Goal: Transaction & Acquisition: Purchase product/service

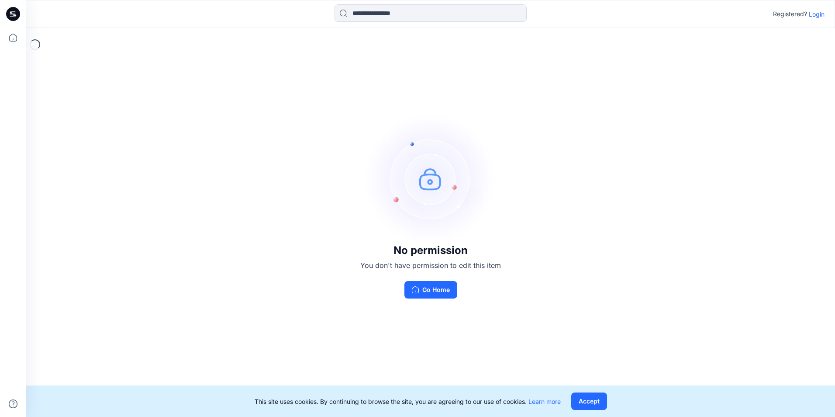
click at [815, 17] on p "Login" at bounding box center [817, 14] width 16 height 9
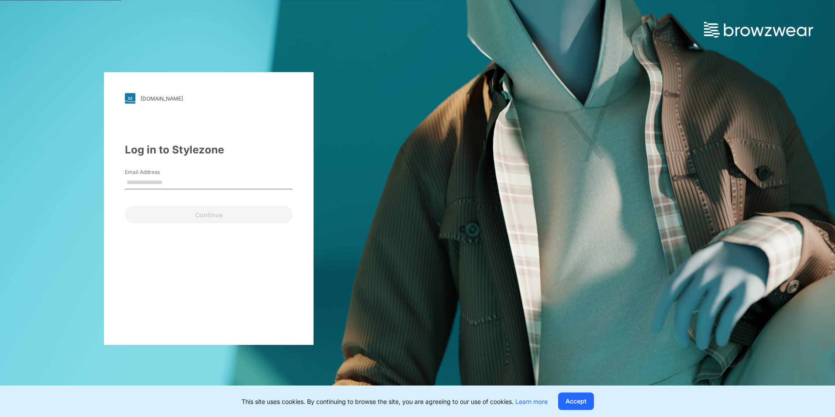
click at [197, 182] on input "Email Address" at bounding box center [209, 182] width 168 height 13
click at [677, 237] on div "walmart.stylezone.com Loading... Log in to Stylezone Email Address Continue" at bounding box center [417, 208] width 835 height 417
click at [224, 179] on input "Email Address" at bounding box center [209, 182] width 168 height 13
paste input "**********"
type input "**********"
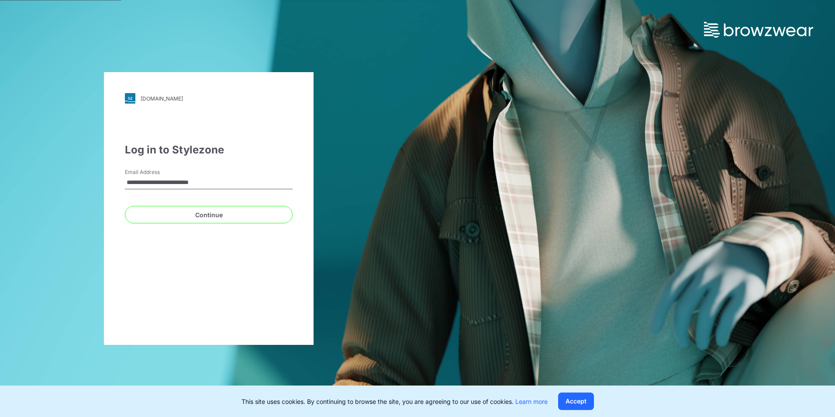
click at [299, 186] on div "**********" at bounding box center [209, 208] width 210 height 273
click at [255, 209] on button "Continue" at bounding box center [209, 214] width 168 height 17
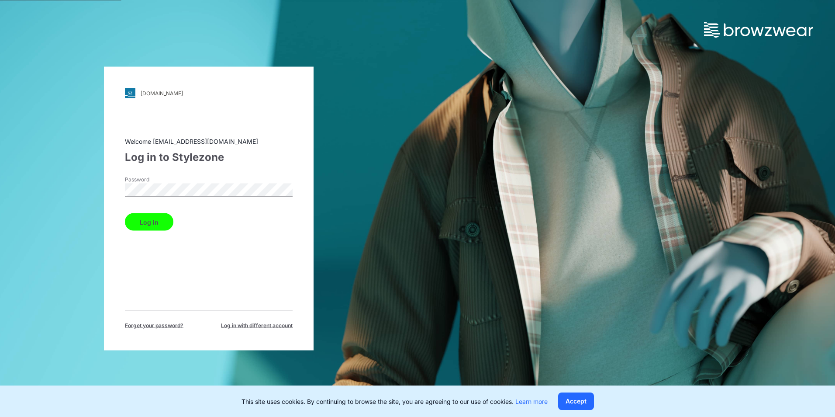
click at [162, 220] on button "Log in" at bounding box center [149, 221] width 48 height 17
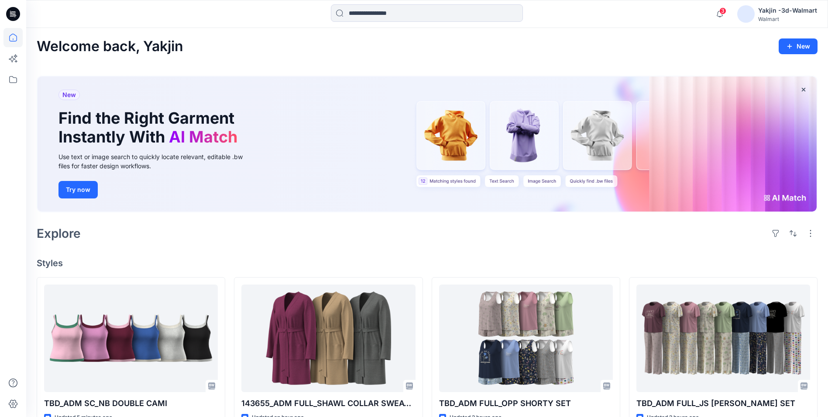
scroll to position [44, 0]
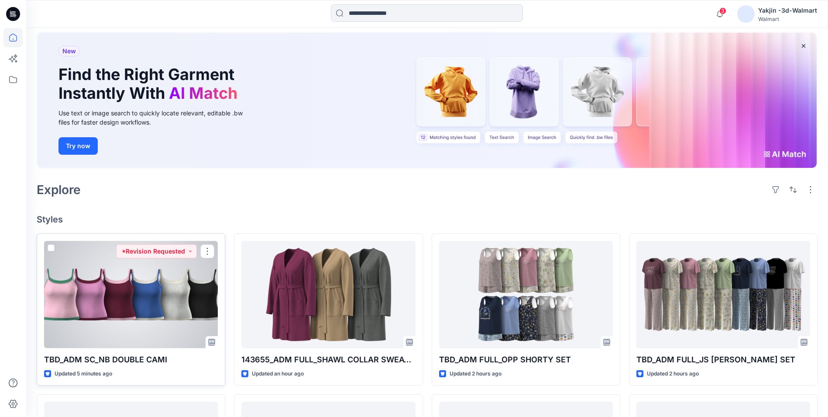
click at [176, 313] on div at bounding box center [131, 294] width 174 height 107
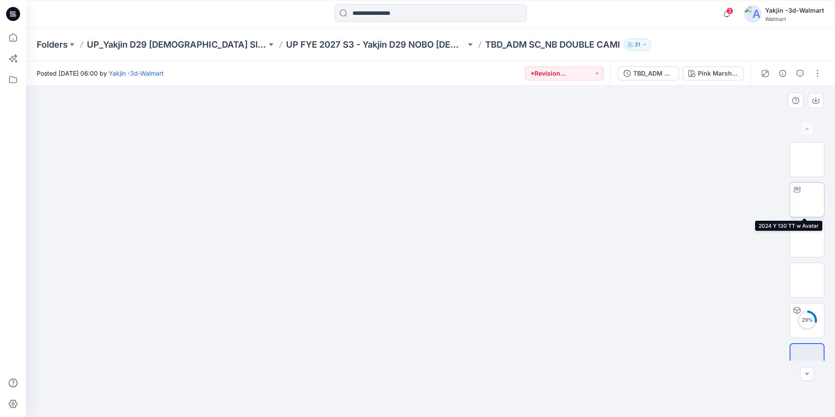
click at [807, 200] on img at bounding box center [807, 200] width 0 height 0
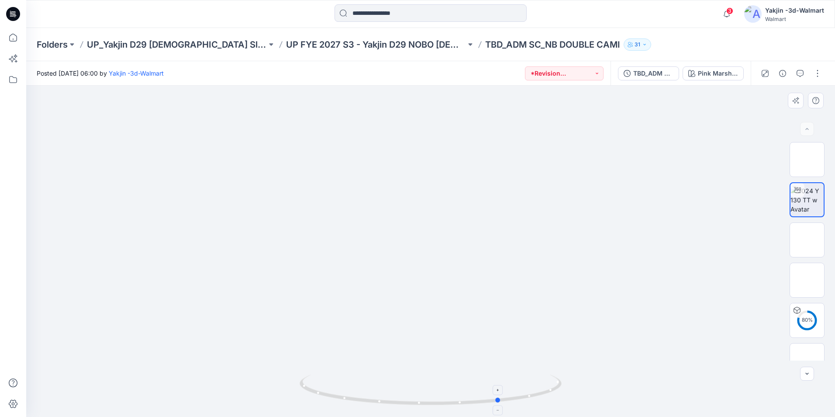
drag, startPoint x: 377, startPoint y: 408, endPoint x: 447, endPoint y: 388, distance: 72.7
click at [447, 388] on div at bounding box center [431, 395] width 262 height 44
click at [807, 240] on img at bounding box center [807, 240] width 0 height 0
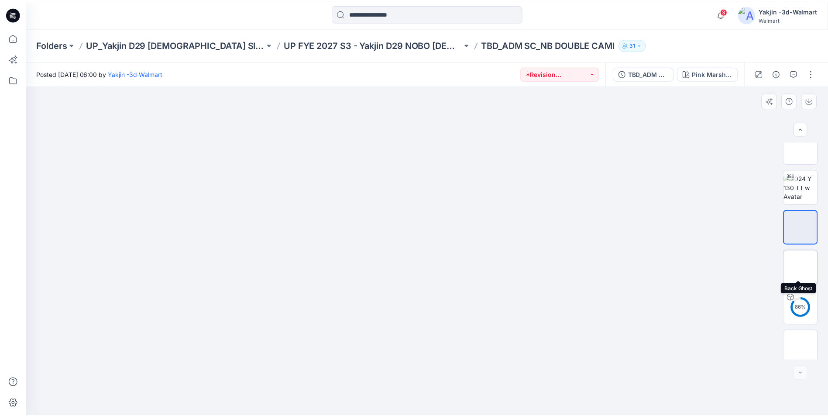
scroll to position [17, 0]
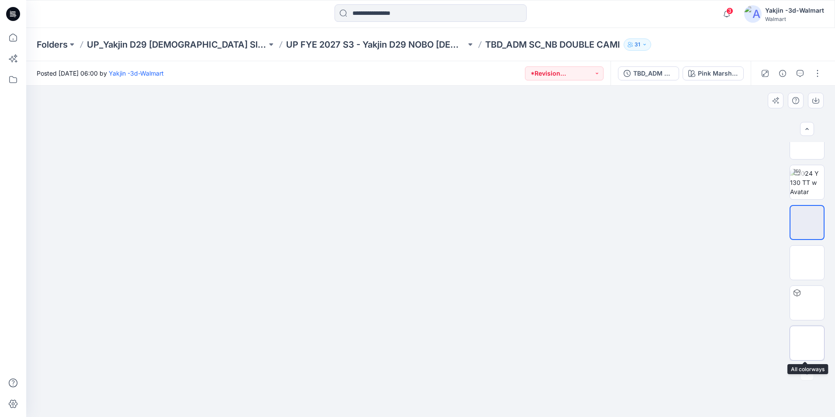
click at [807, 343] on img at bounding box center [807, 343] width 0 height 0
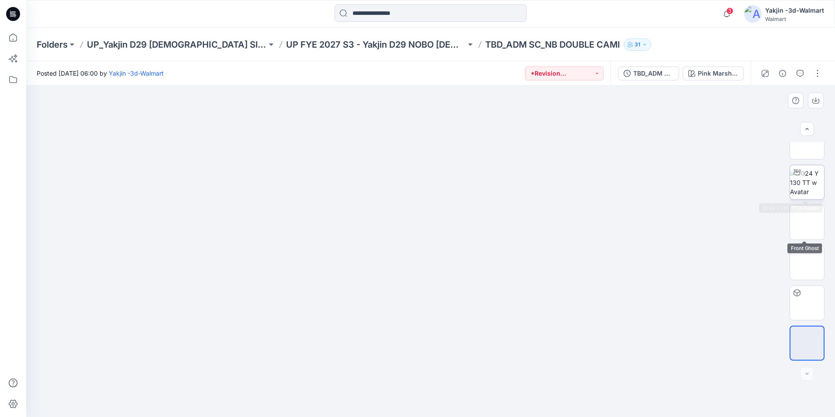
click at [806, 191] on img at bounding box center [807, 183] width 34 height 28
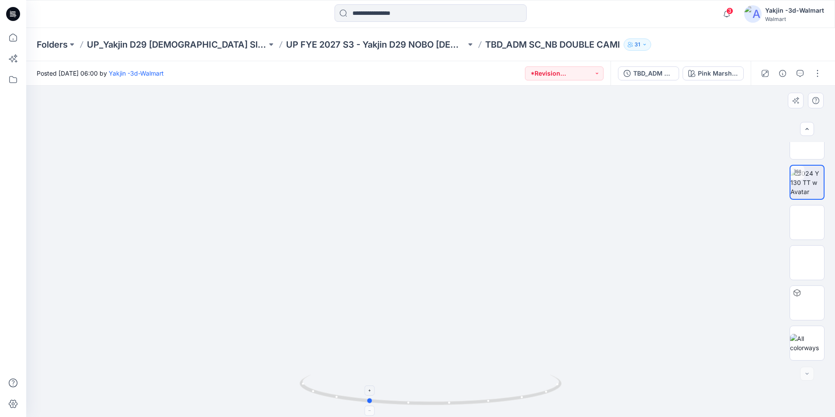
drag, startPoint x: 434, startPoint y: 400, endPoint x: 371, endPoint y: 397, distance: 63.0
click at [371, 397] on icon at bounding box center [432, 390] width 264 height 33
click at [13, 38] on icon at bounding box center [12, 37] width 19 height 19
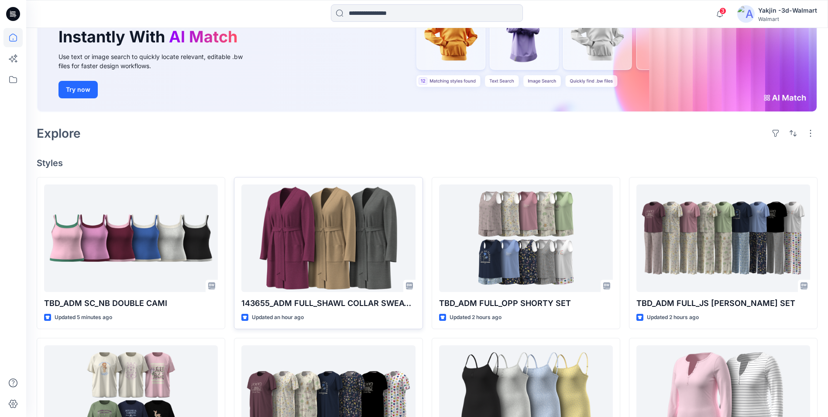
scroll to position [218, 0]
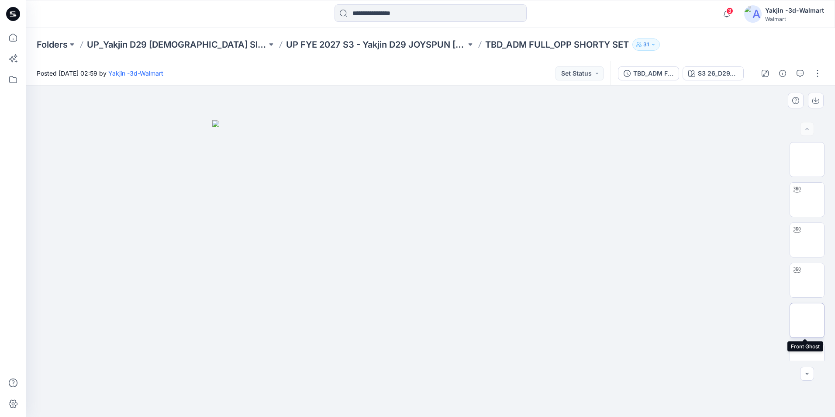
click at [807, 320] on img at bounding box center [807, 320] width 0 height 0
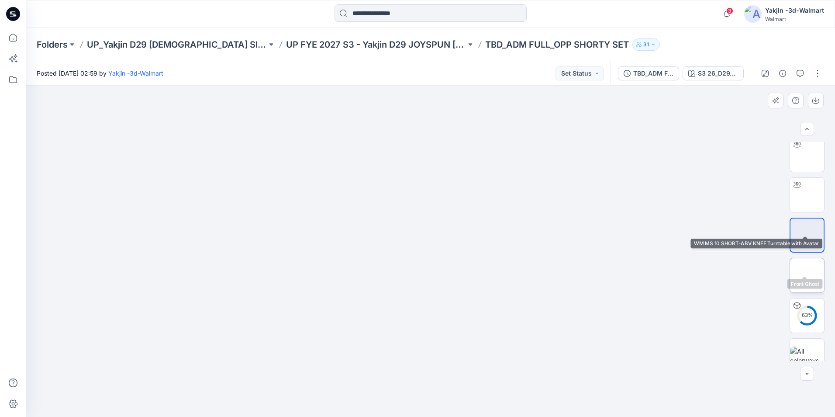
scroll to position [98, 0]
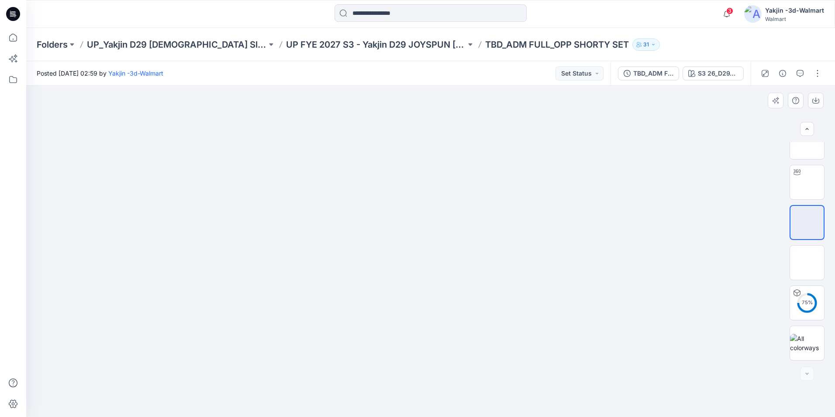
click at [435, 143] on img at bounding box center [431, 143] width 120 height 0
drag, startPoint x: 425, startPoint y: 175, endPoint x: 455, endPoint y: 216, distance: 50.7
click at [422, 143] on img at bounding box center [431, 143] width 120 height 0
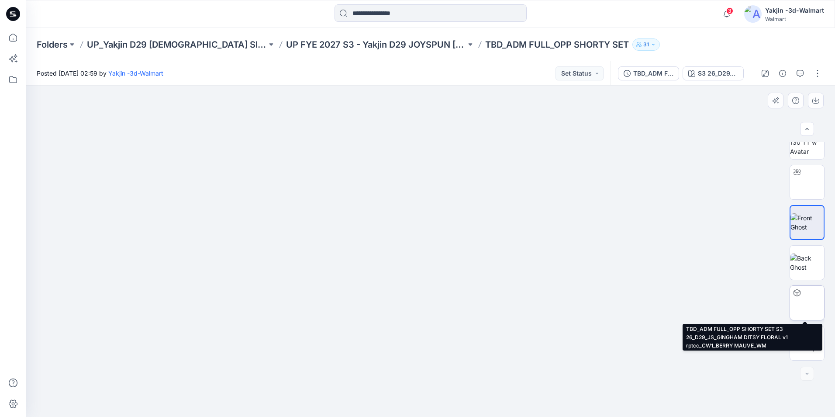
click at [807, 303] on img at bounding box center [807, 303] width 0 height 0
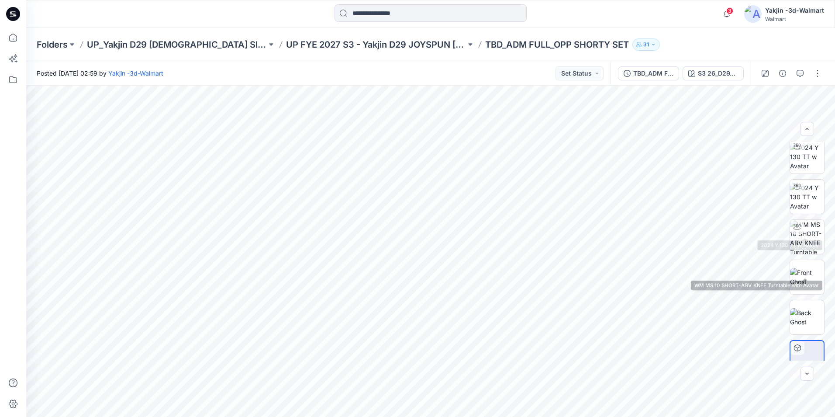
scroll to position [0, 0]
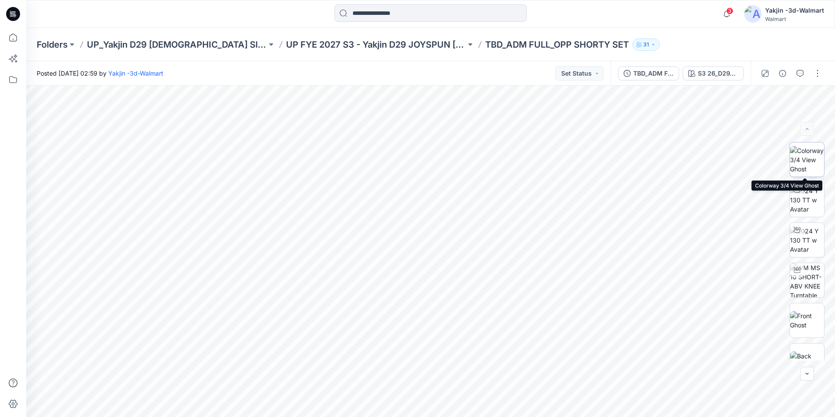
click at [811, 154] on img at bounding box center [807, 160] width 34 height 28
